Goal: Check status: Check status

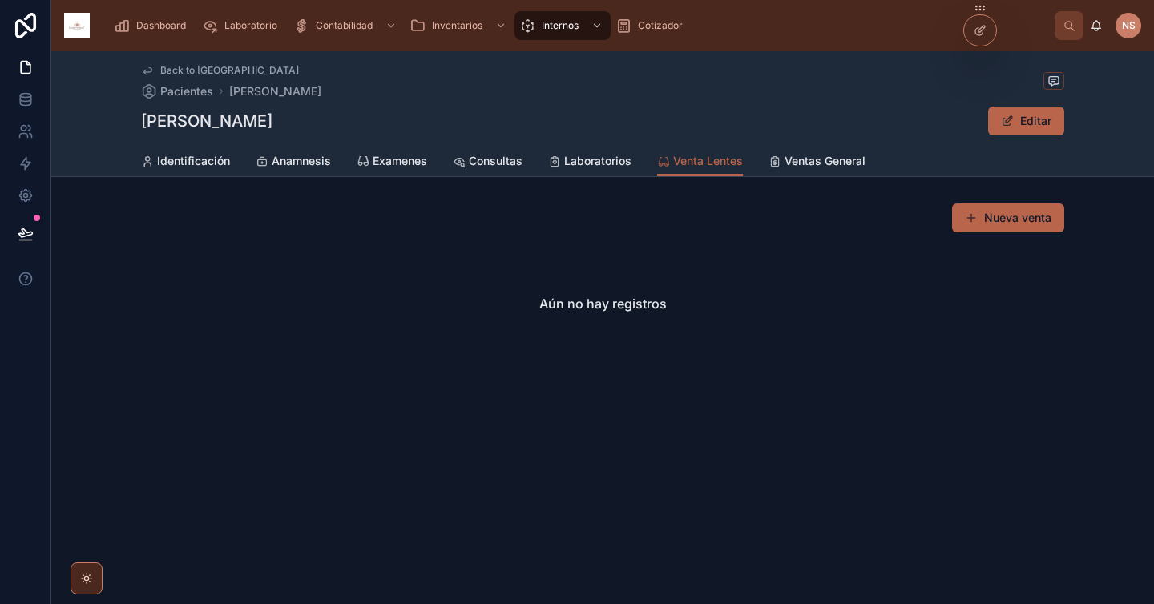
click at [168, 30] on span "Dashboard" at bounding box center [161, 25] width 50 height 13
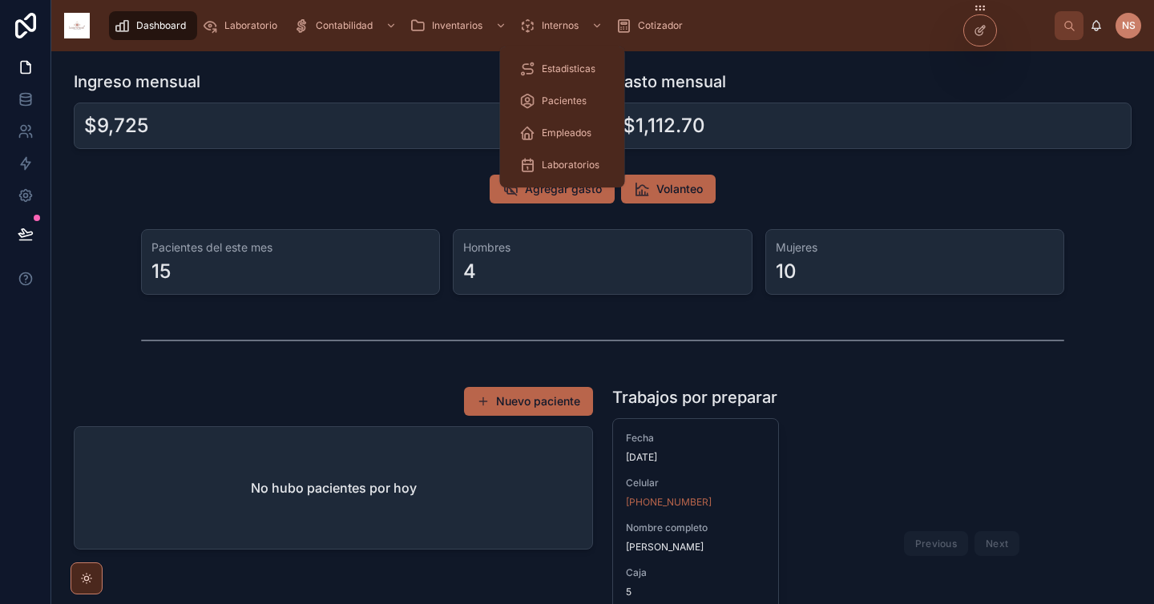
click at [563, 103] on span "Pacientes" at bounding box center [564, 101] width 45 height 13
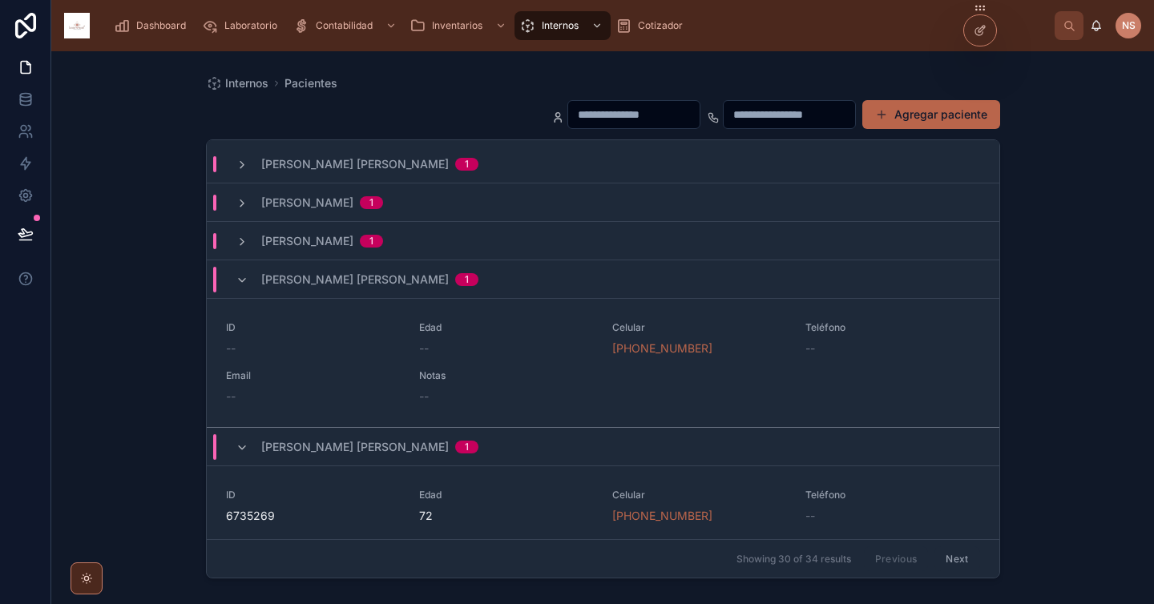
scroll to position [2097, 0]
click at [504, 354] on div "ID -- Edad -- Celular [PHONE_NUMBER] Teléfono -- Email -- Notas --" at bounding box center [603, 359] width 754 height 83
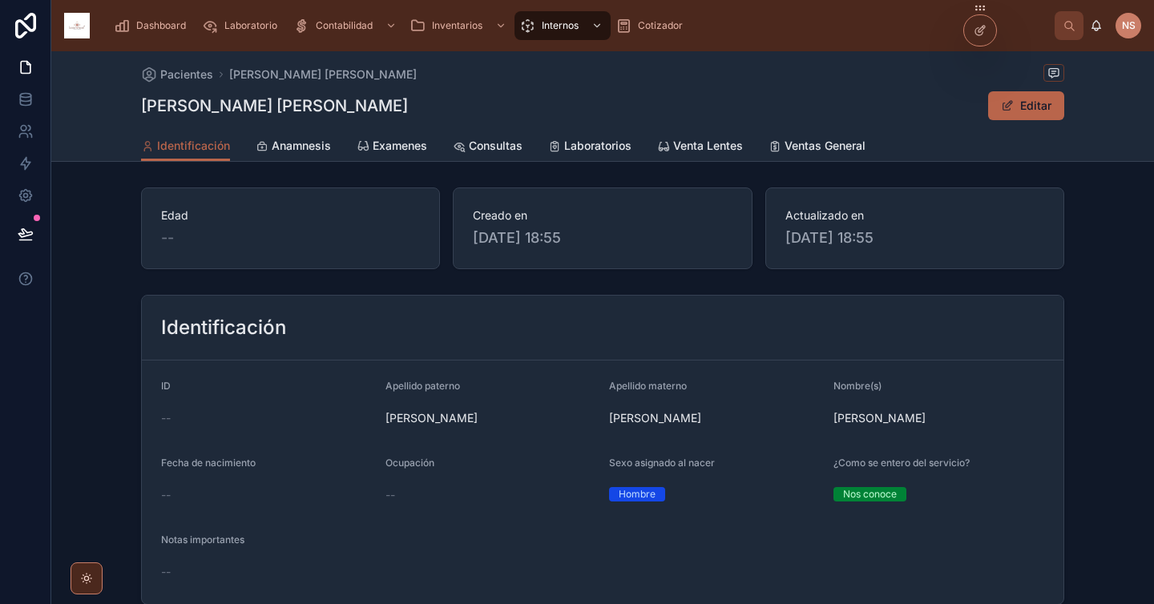
click at [399, 147] on span "Examenes" at bounding box center [400, 146] width 55 height 16
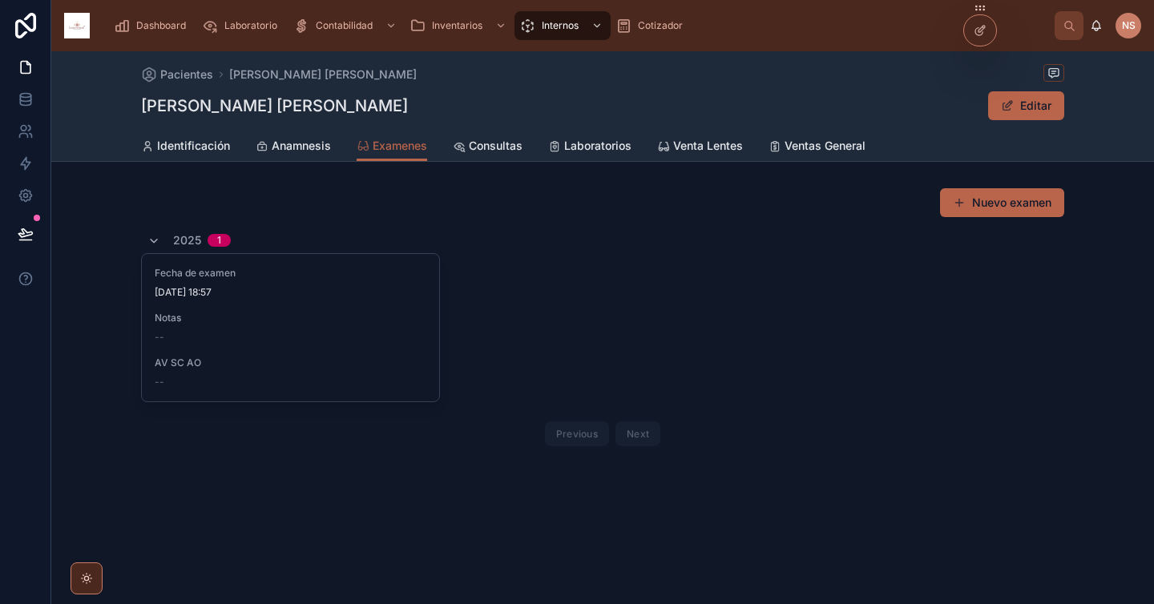
click at [341, 337] on div "--" at bounding box center [291, 337] width 272 height 13
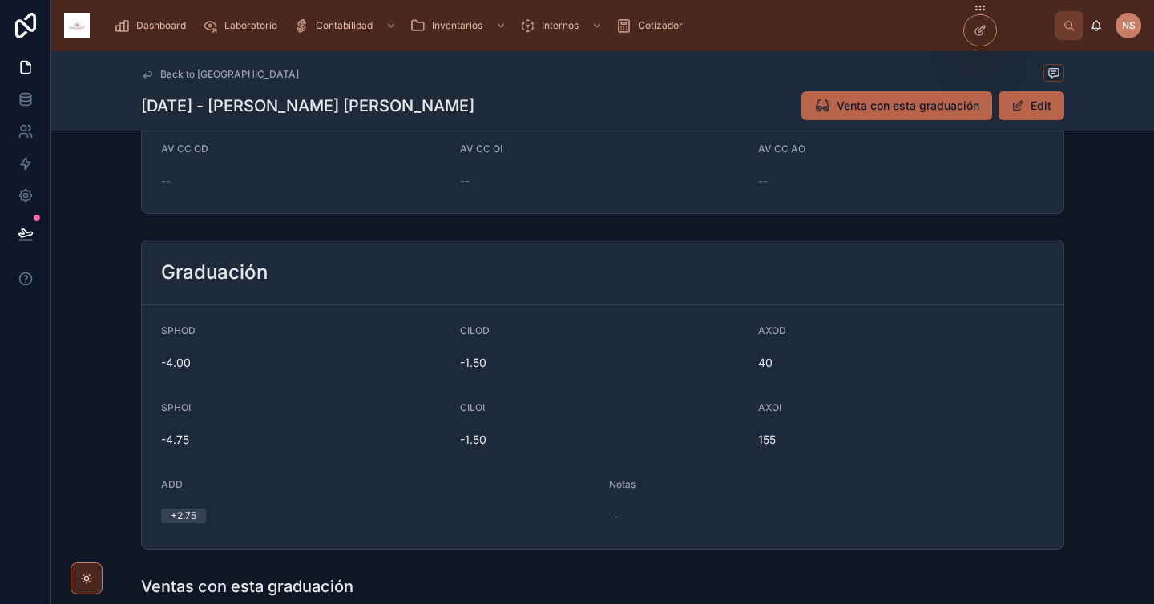
scroll to position [196, 0]
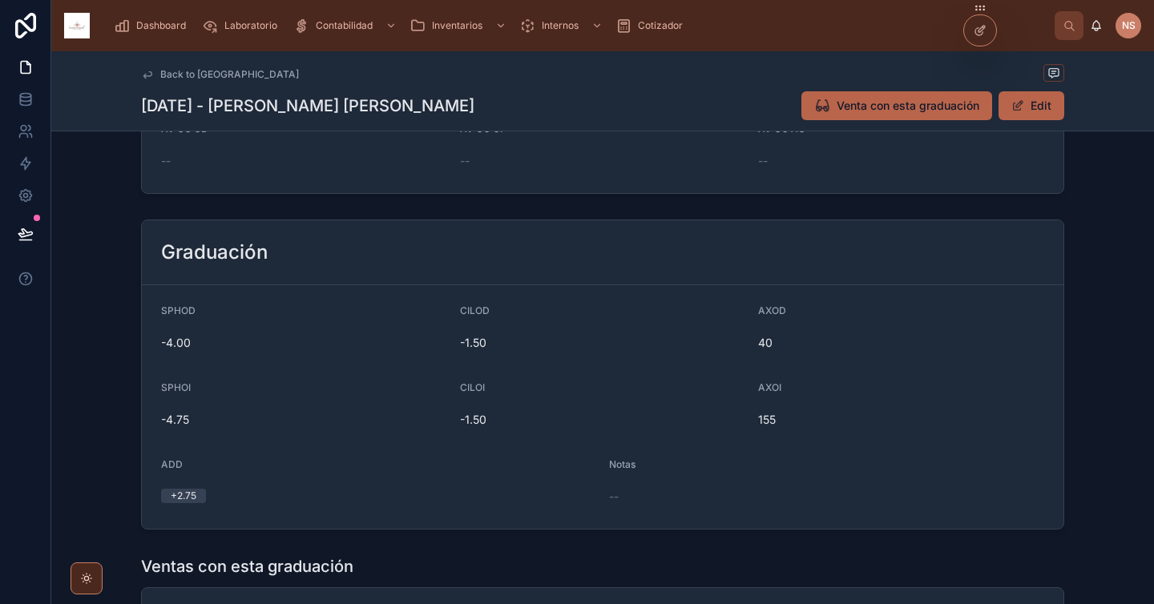
drag, startPoint x: 565, startPoint y: 551, endPoint x: 658, endPoint y: 416, distance: 164.3
click at [656, 416] on div "Agudezas Visuales AV SC OD -- AV SC OI -- AV SC AO -- AV CC OD -- AV CC OI -- A…" at bounding box center [602, 361] width 1103 height 815
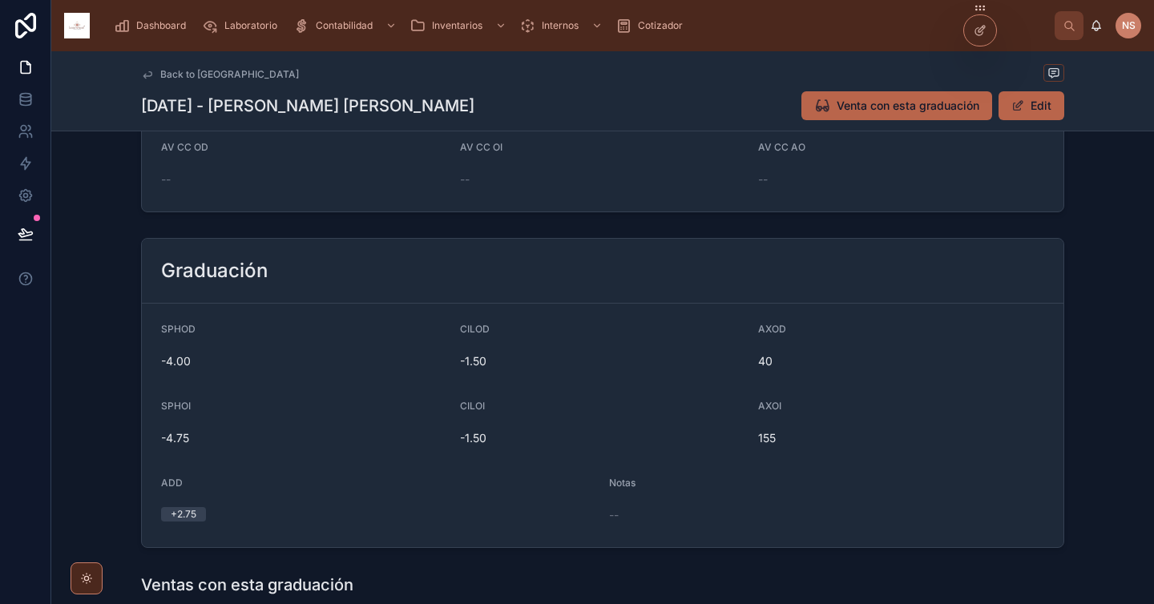
scroll to position [168, 0]
